Goal: Find specific page/section: Find specific page/section

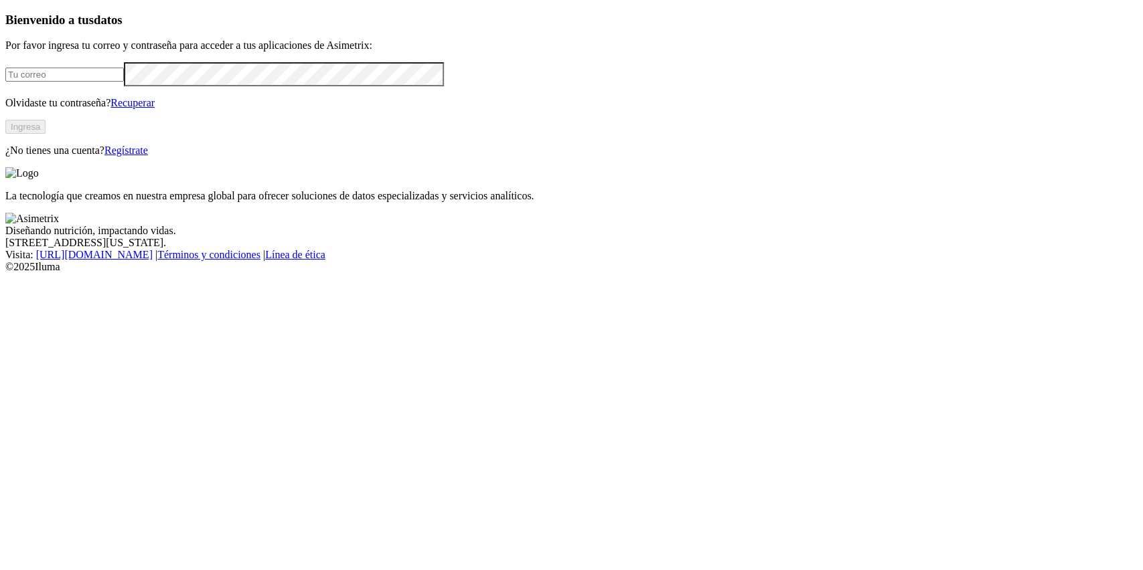
type input "[PERSON_NAME][EMAIL_ADDRESS][DOMAIN_NAME]"
click at [46, 134] on button "Ingresa" at bounding box center [25, 127] width 40 height 14
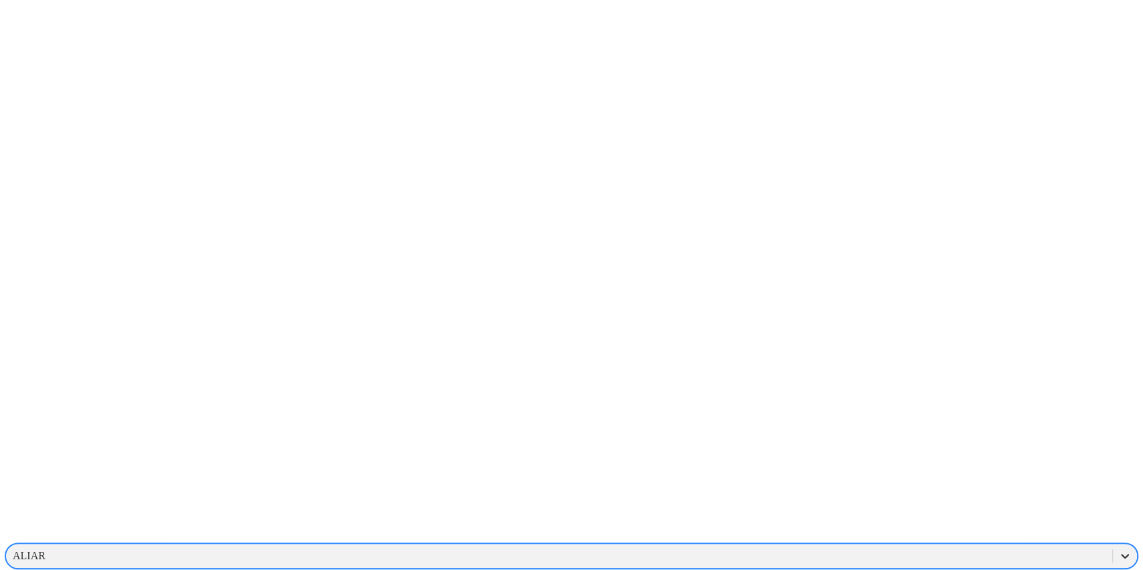
click at [1118, 550] on icon at bounding box center [1124, 556] width 13 height 13
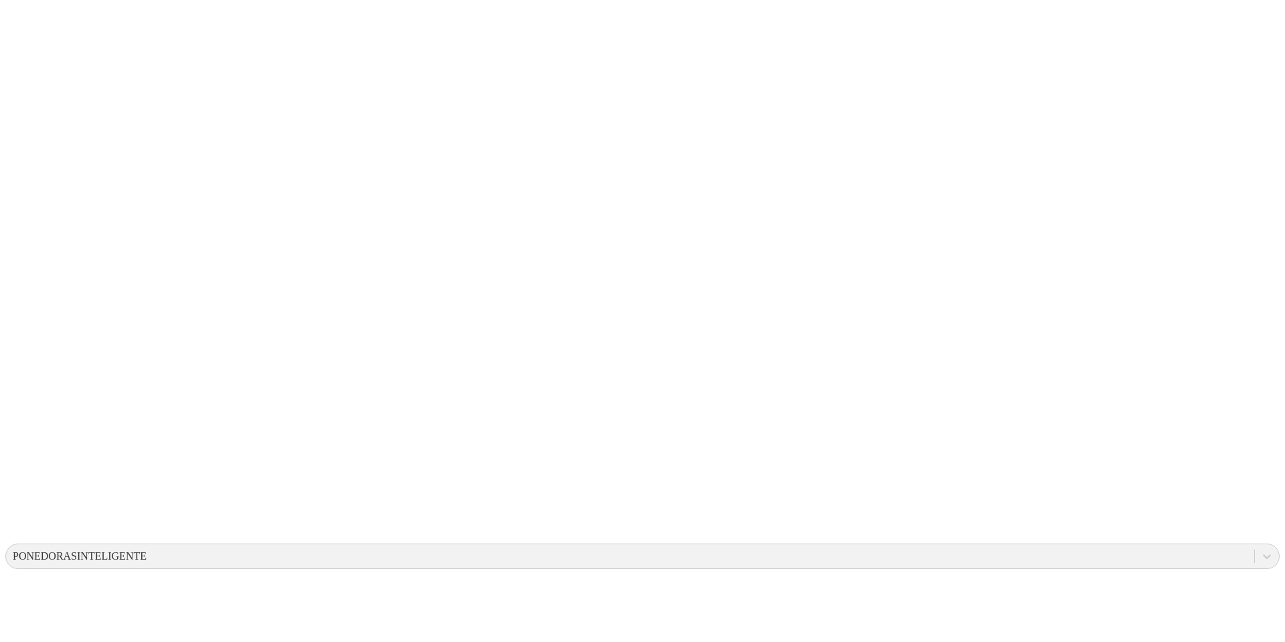
drag, startPoint x: 841, startPoint y: 1, endPoint x: 806, endPoint y: 18, distance: 39.5
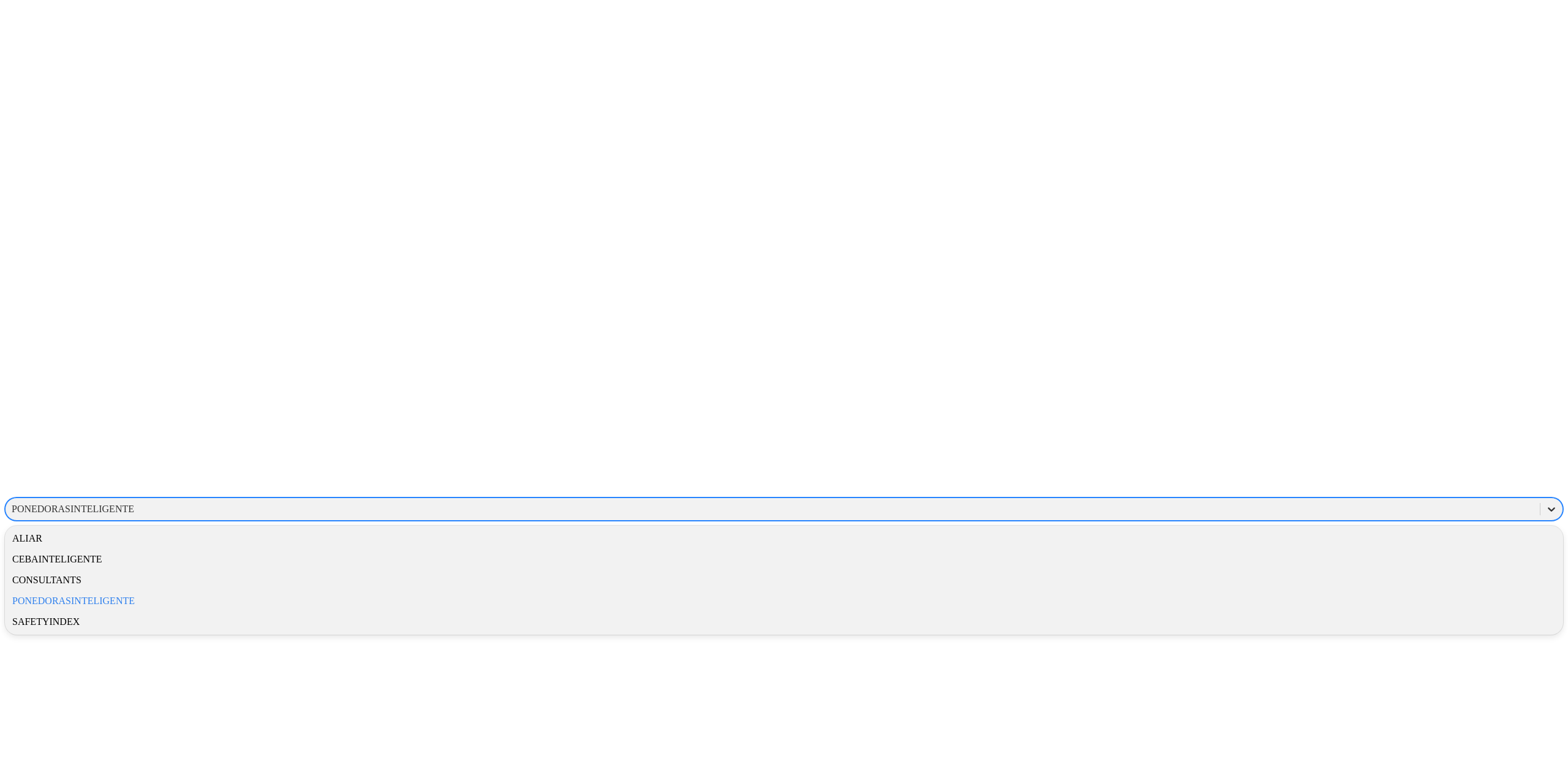
click at [1045, 503] on icon at bounding box center [1551, 509] width 12 height 12
